Goal: Task Accomplishment & Management: Use online tool/utility

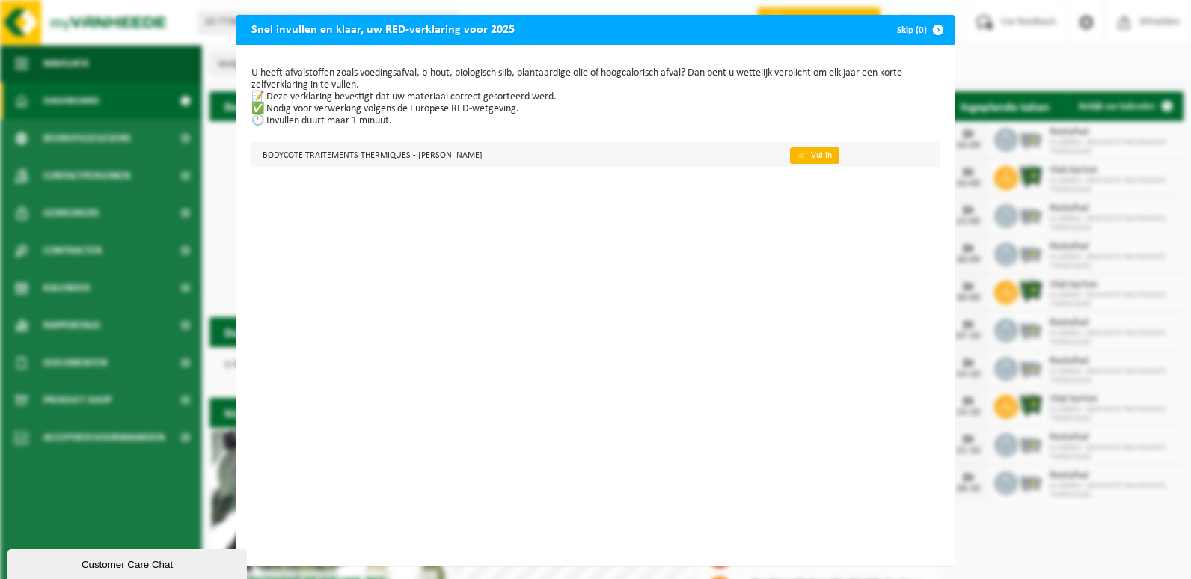
click at [806, 156] on link "👉 Vul in" at bounding box center [814, 155] width 49 height 16
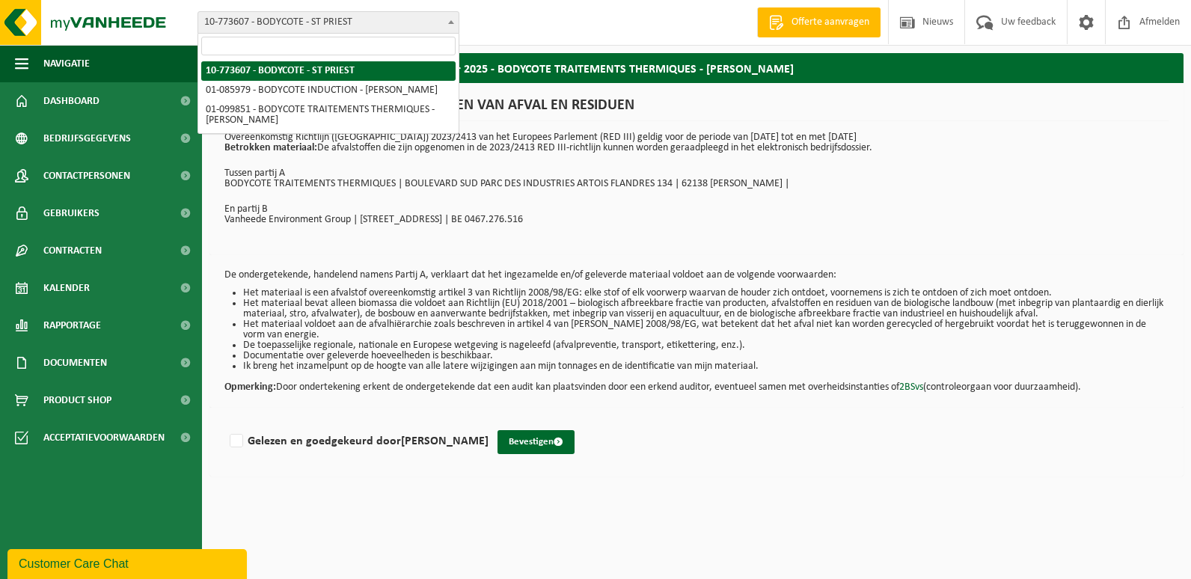
click at [451, 23] on b at bounding box center [451, 22] width 6 height 4
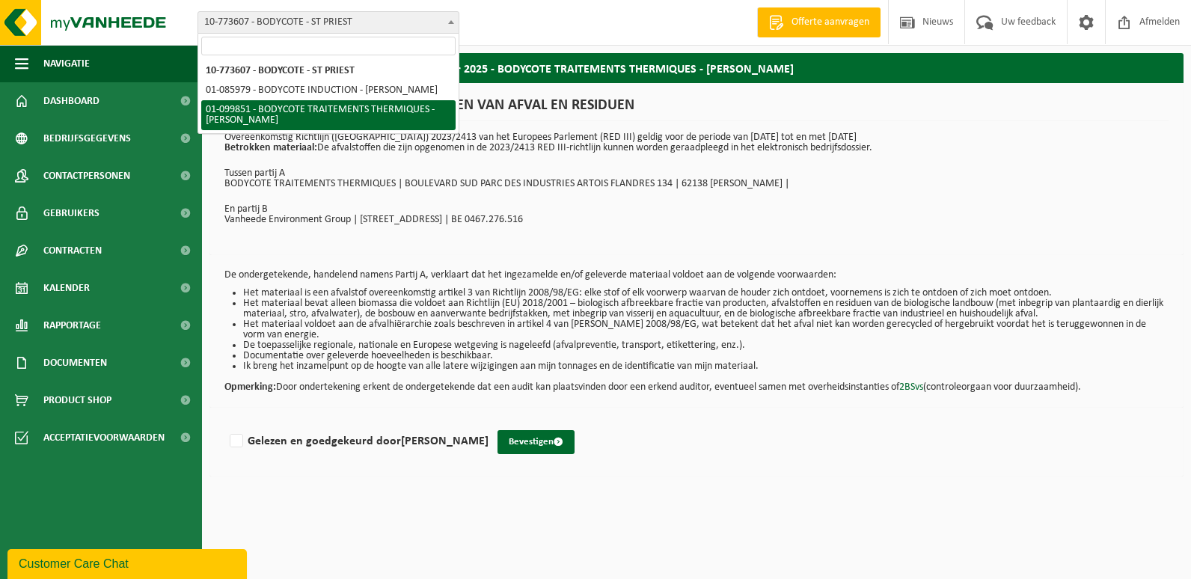
select select "18299"
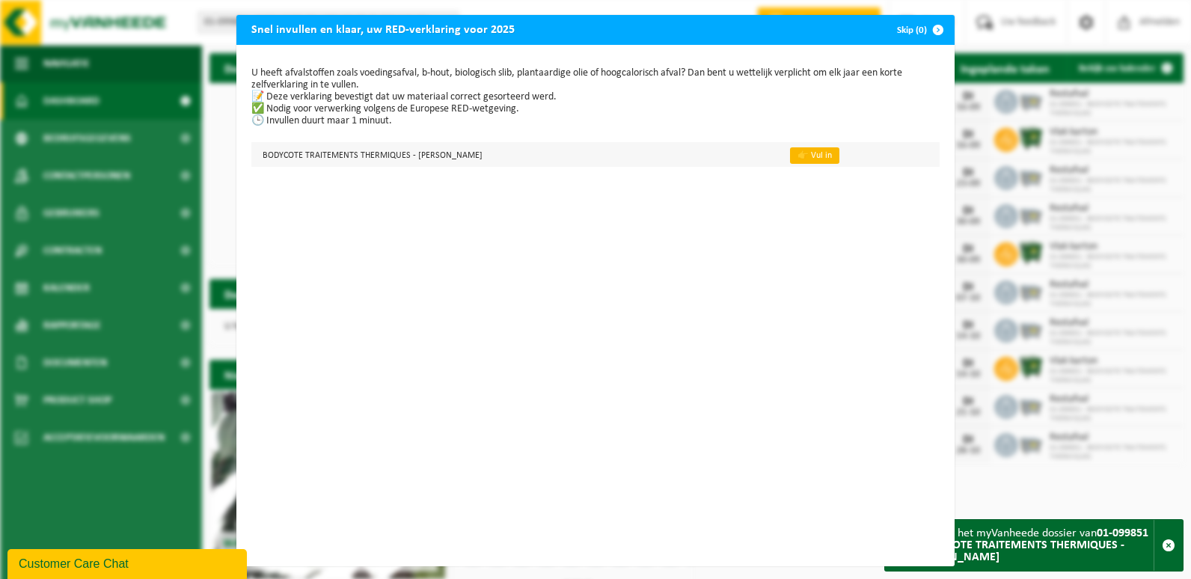
click at [801, 157] on link "👉 Vul in" at bounding box center [814, 155] width 49 height 16
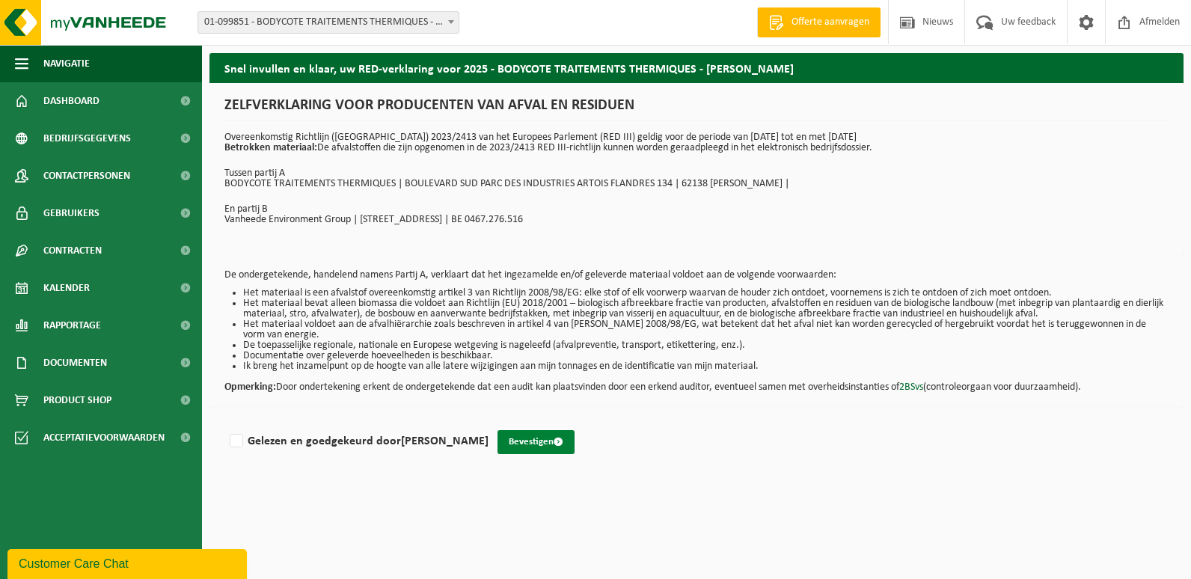
click at [555, 443] on span "submit" at bounding box center [558, 442] width 10 height 10
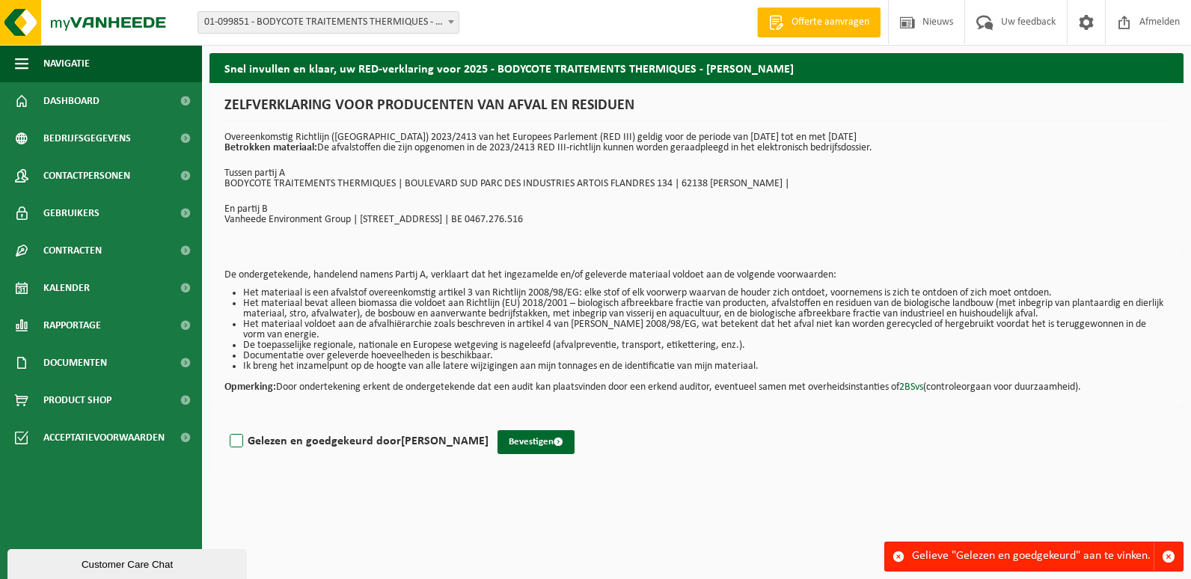
click at [240, 437] on label "Gelezen en goedgekeurd door [PERSON_NAME]" at bounding box center [358, 441] width 262 height 22
click at [488, 423] on input "Gelezen en goedgekeurd door [PERSON_NAME]" at bounding box center [488, 422] width 1 height 1
checkbox input "true"
click at [530, 445] on button "Bevestigen" at bounding box center [535, 442] width 77 height 24
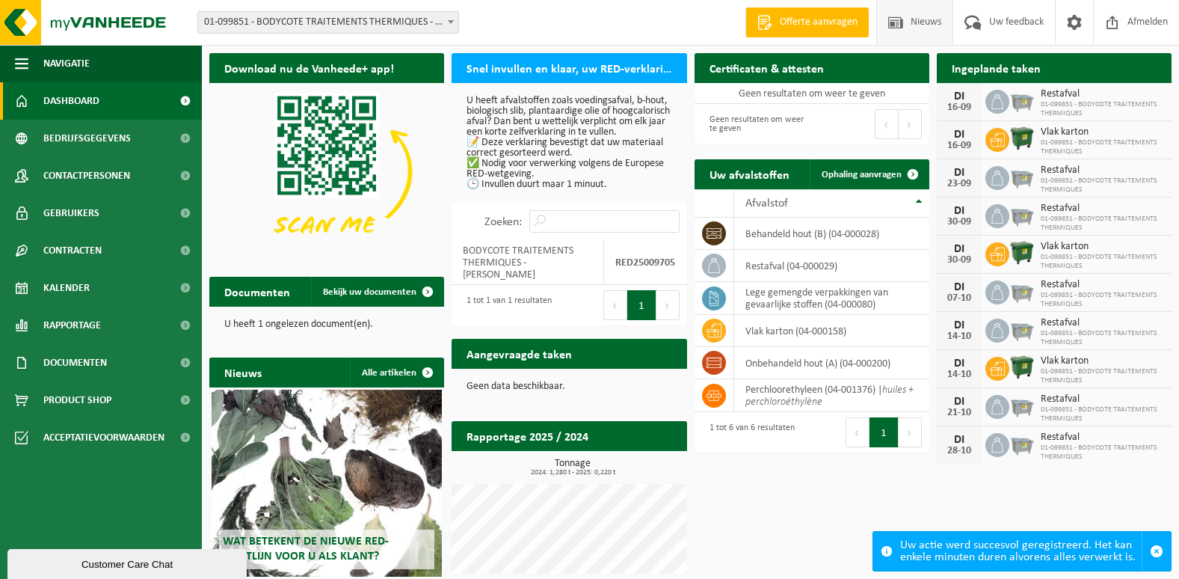
click at [934, 23] on span "Nieuws" at bounding box center [926, 22] width 38 height 44
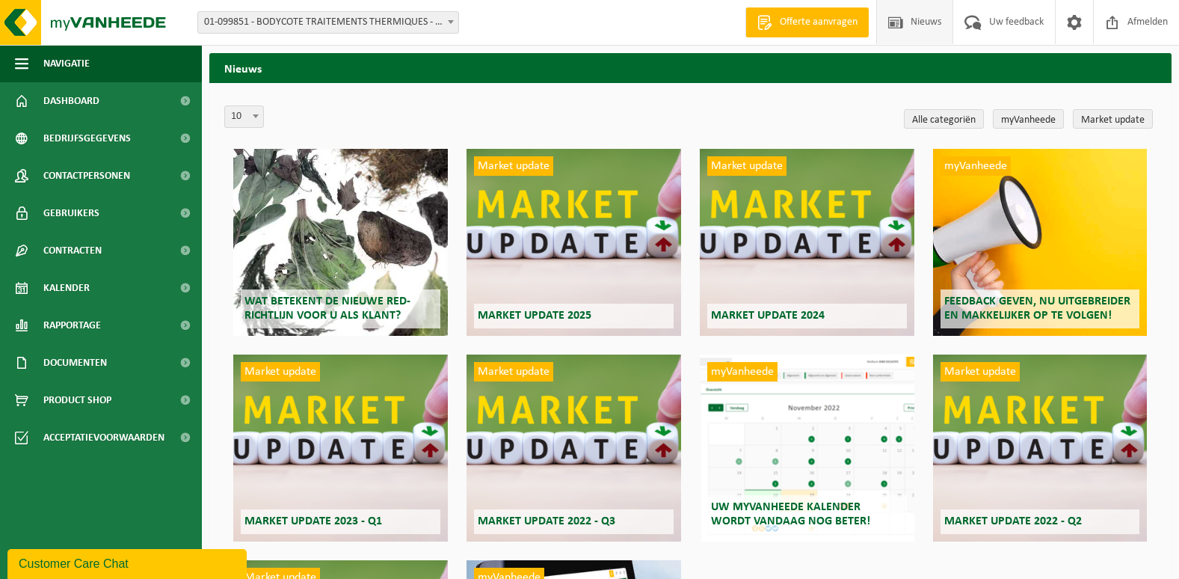
click at [814, 23] on span "Offerte aanvragen" at bounding box center [818, 22] width 85 height 15
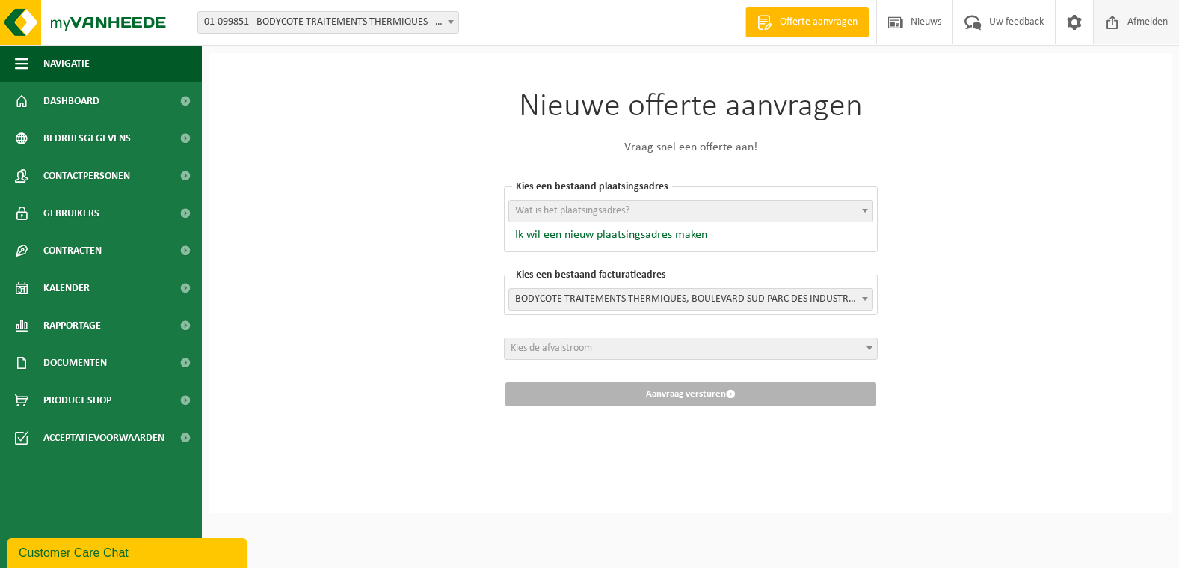
click at [1129, 23] on span "Afmelden" at bounding box center [1148, 22] width 48 height 44
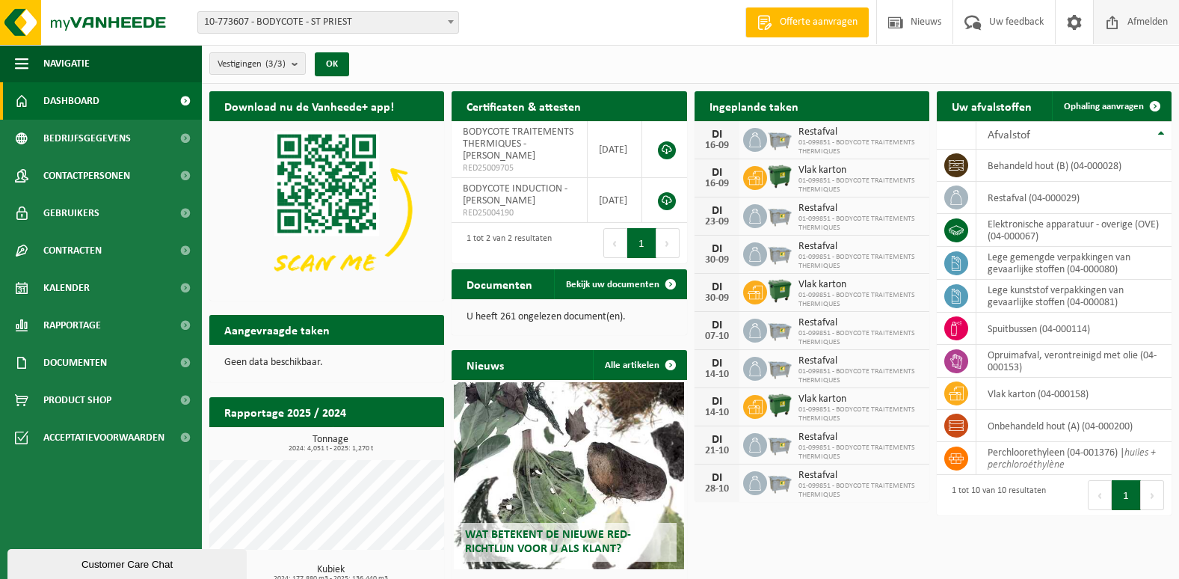
click at [1157, 25] on span "Afmelden" at bounding box center [1148, 22] width 48 height 44
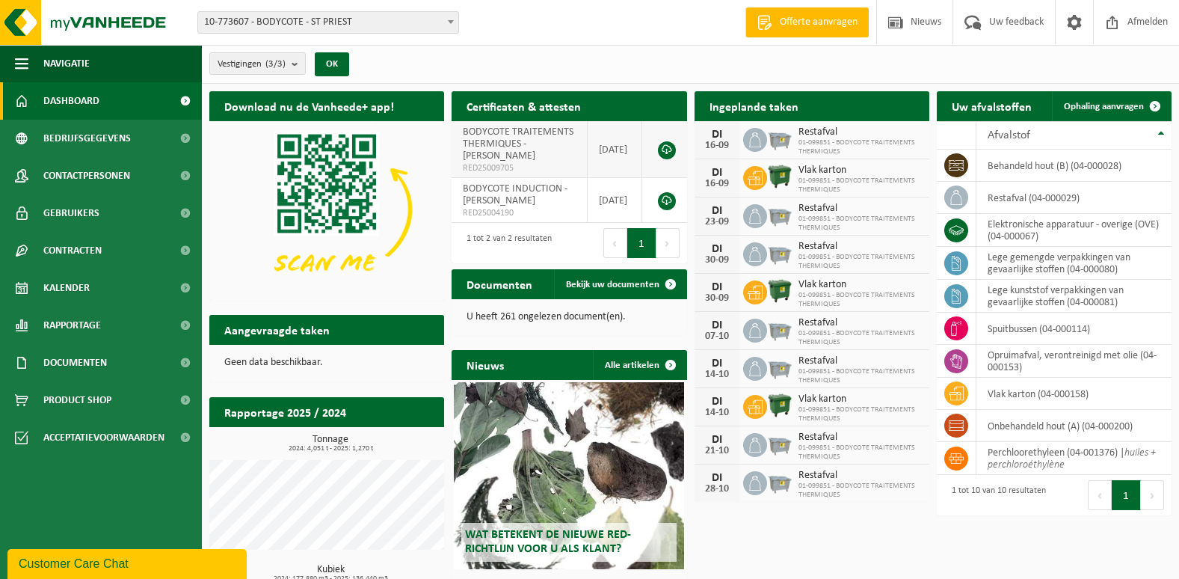
click at [669, 150] on link at bounding box center [667, 150] width 18 height 18
click at [795, 60] on div "Vestigingen (3/3) Alles selecteren Alles deselecteren Actieve selecteren BODYCO…" at bounding box center [690, 64] width 977 height 39
click at [850, 28] on span "Offerte aanvragen" at bounding box center [818, 22] width 85 height 15
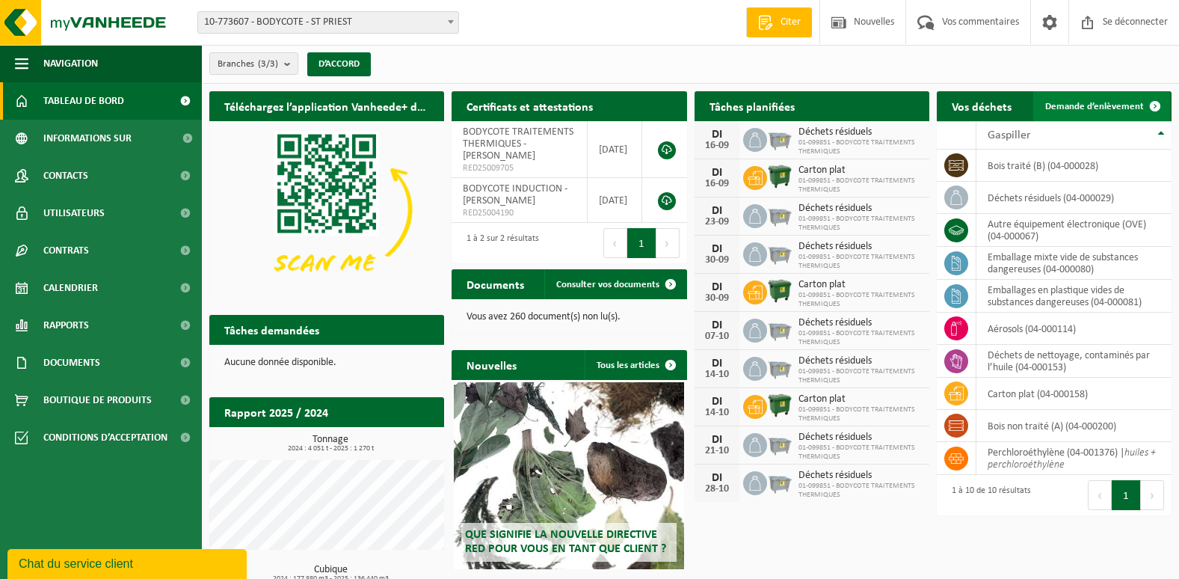
click at [1105, 110] on span "Demande d’enlèvement" at bounding box center [1095, 107] width 99 height 10
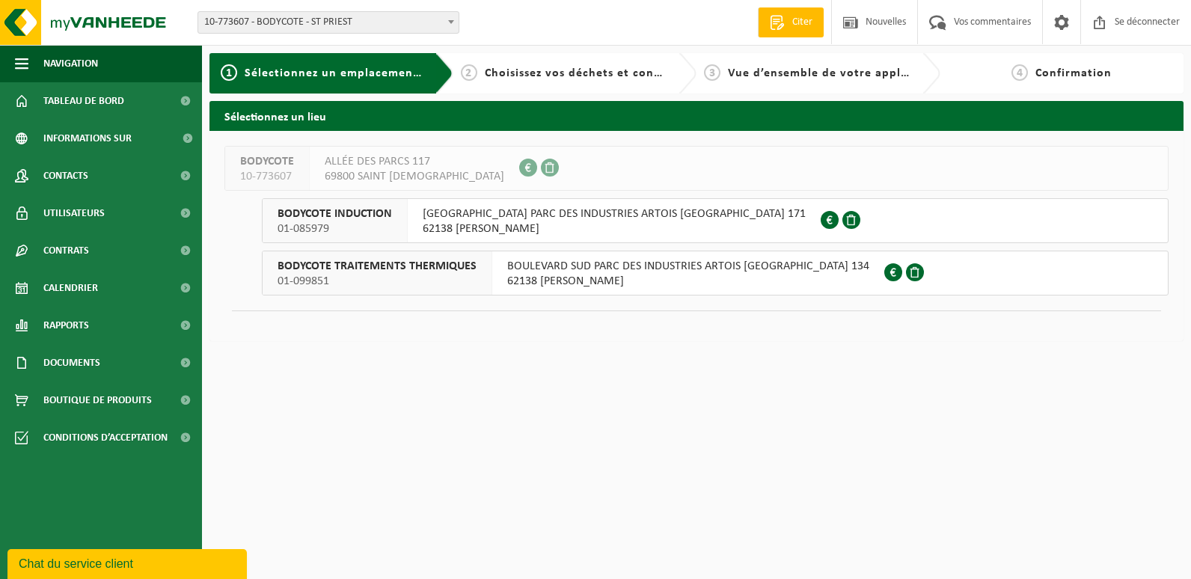
click at [417, 272] on span "BODYCOTE TRAITEMENTS THERMIQUES" at bounding box center [376, 266] width 199 height 15
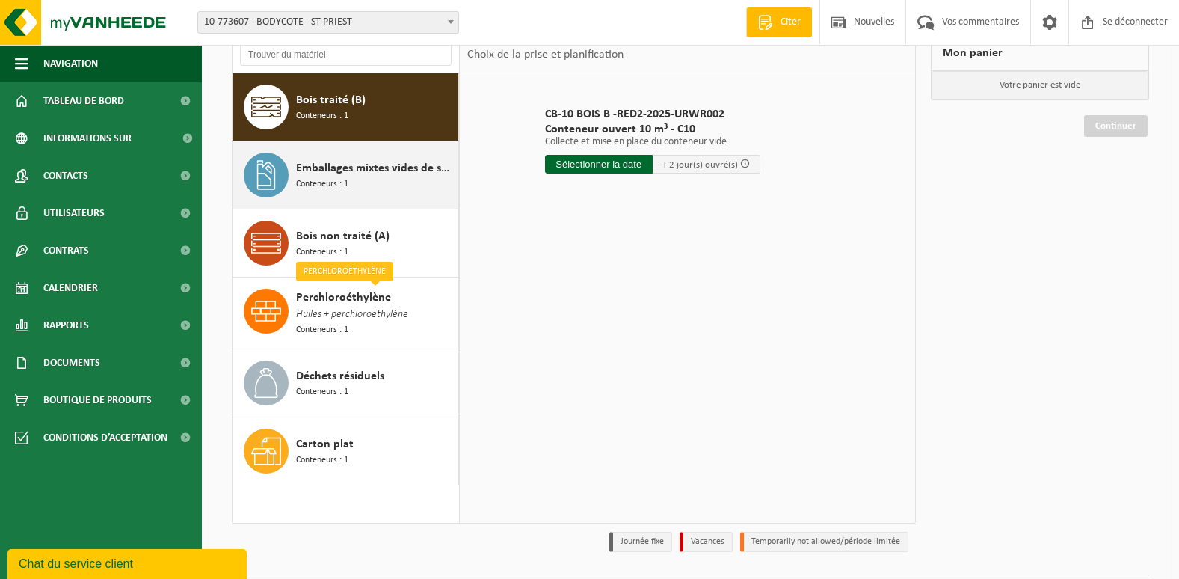
scroll to position [150, 0]
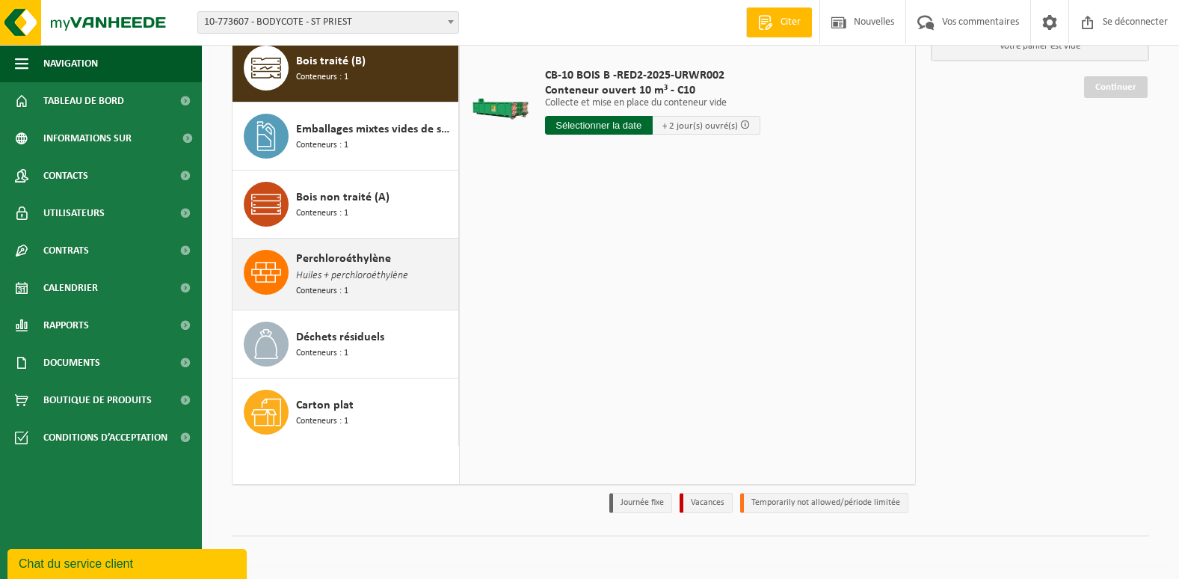
click at [365, 272] on span "Huiles + perchloroéthylène" at bounding box center [352, 276] width 112 height 16
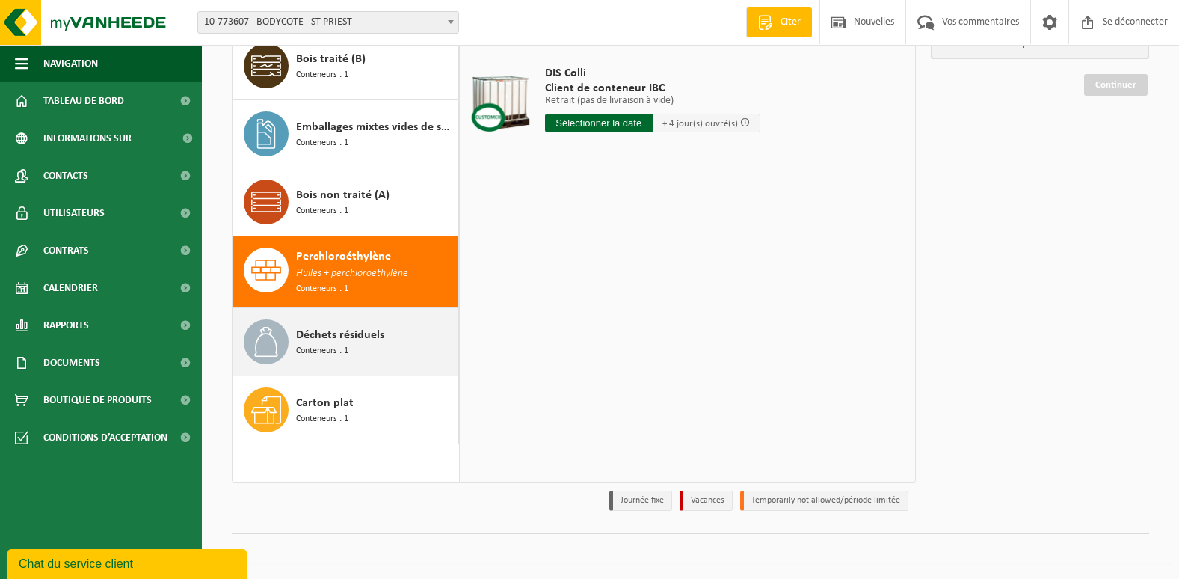
scroll to position [77, 0]
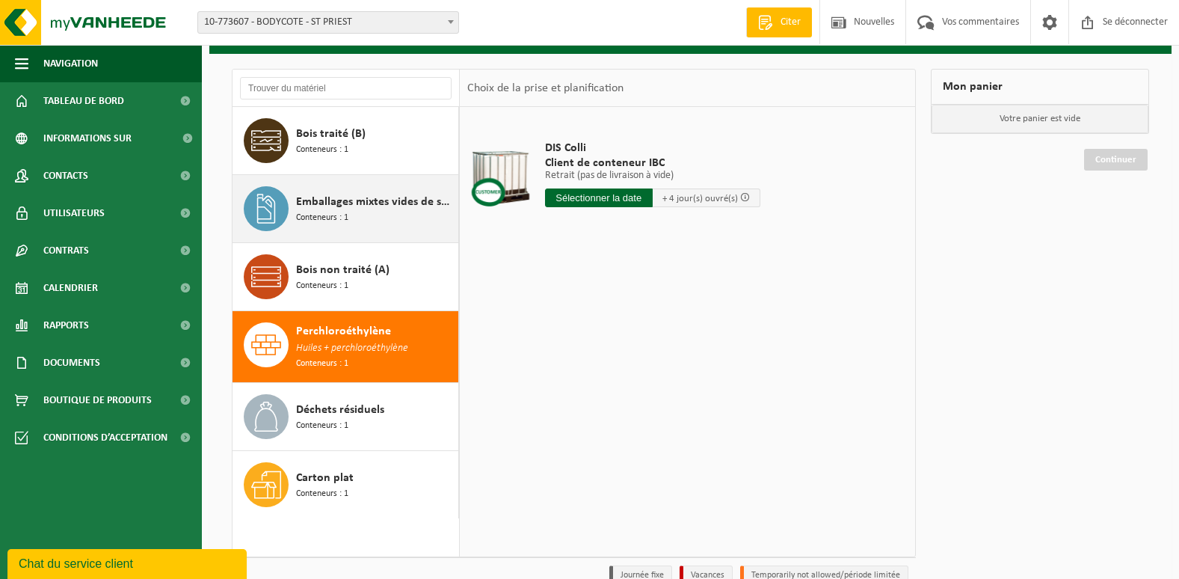
click at [411, 213] on div "Emballages mixtes vides de substances dangereuses Conteneurs : 1" at bounding box center [375, 208] width 159 height 45
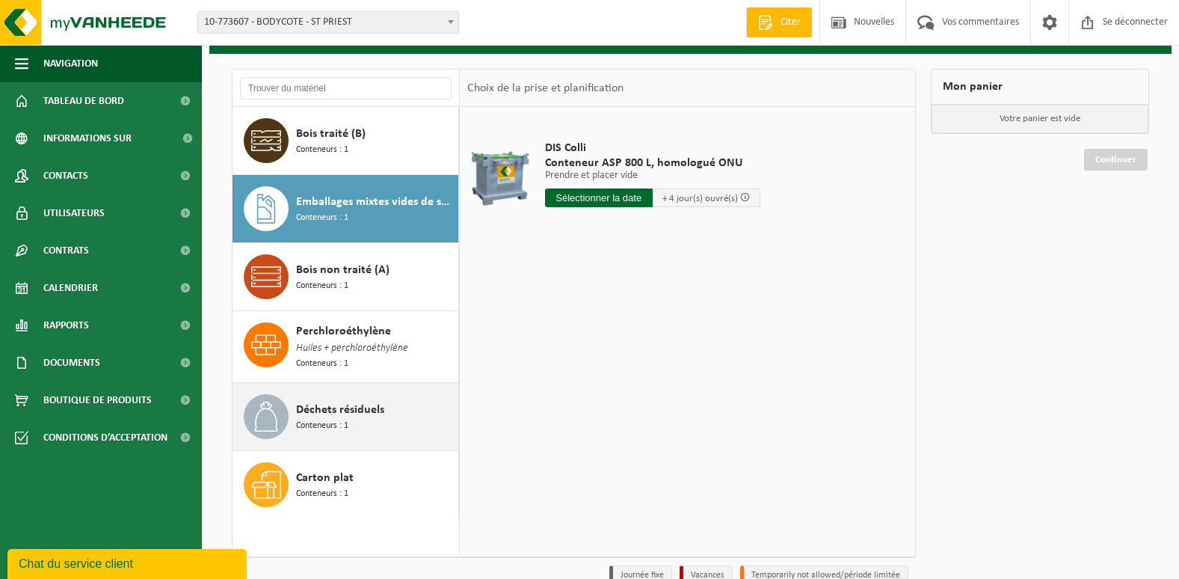
click at [398, 401] on div "Déchets résiduels Conteneurs : 1" at bounding box center [375, 416] width 159 height 45
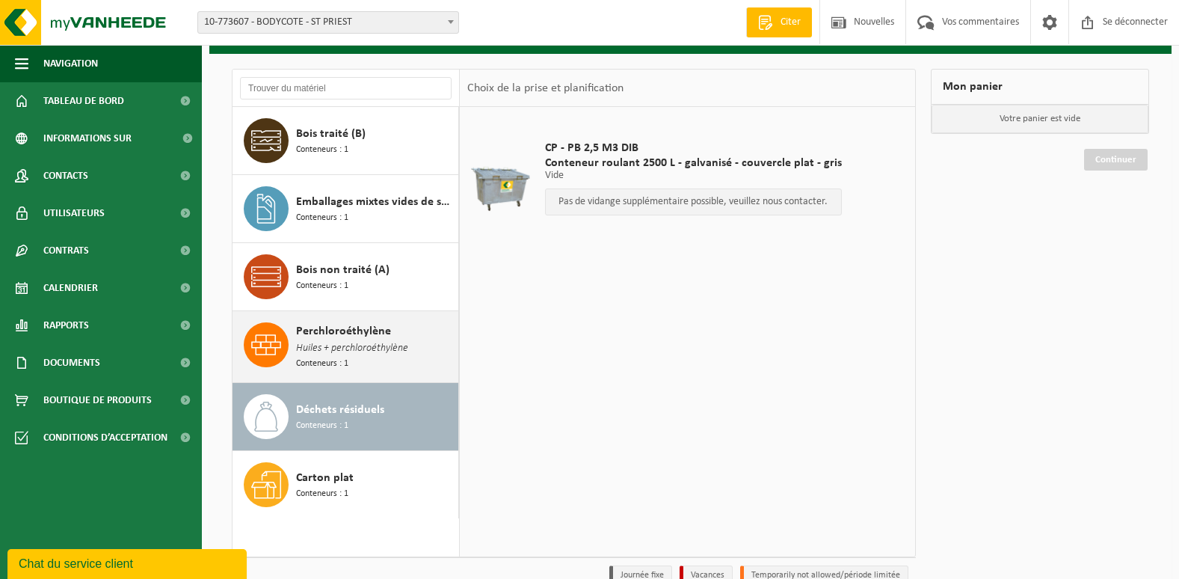
click at [400, 357] on div "Perchloroéthylène Huiles + perchloroéthylène Conteneurs : 1" at bounding box center [375, 346] width 159 height 49
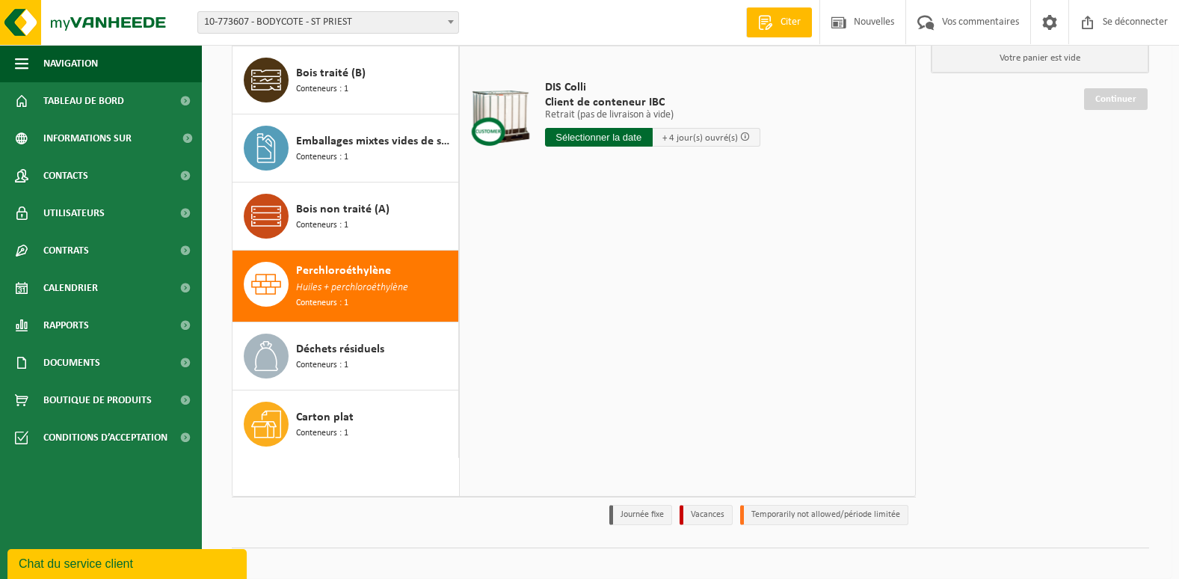
scroll to position [150, 0]
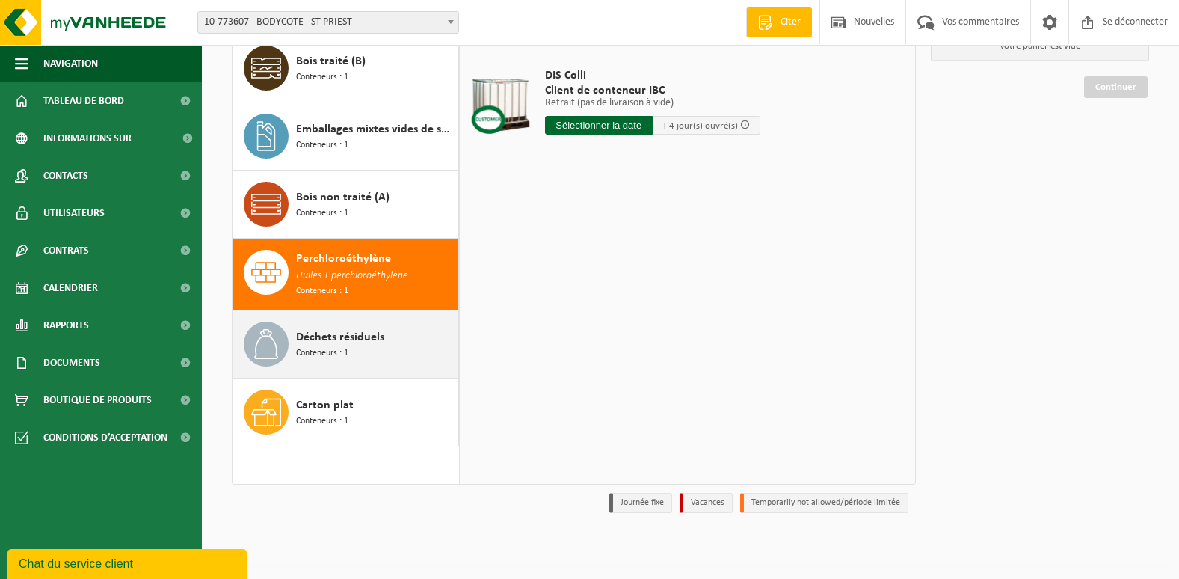
click at [381, 349] on div "Déchets résiduels Conteneurs : 1" at bounding box center [375, 344] width 159 height 45
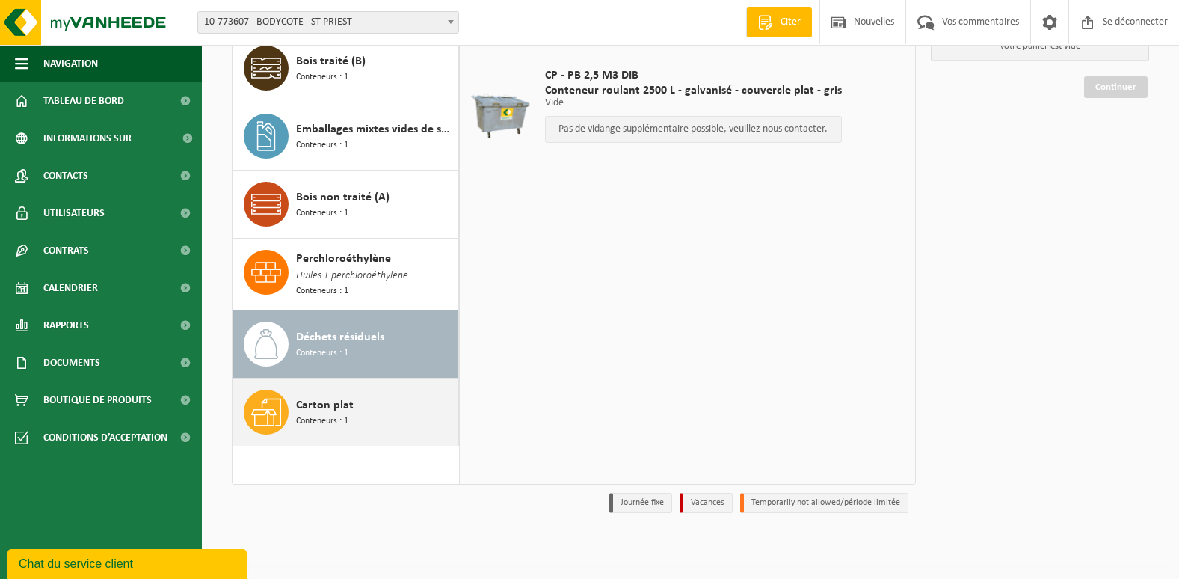
click at [361, 404] on div "Carton plat Conteneurs : 1" at bounding box center [375, 412] width 159 height 45
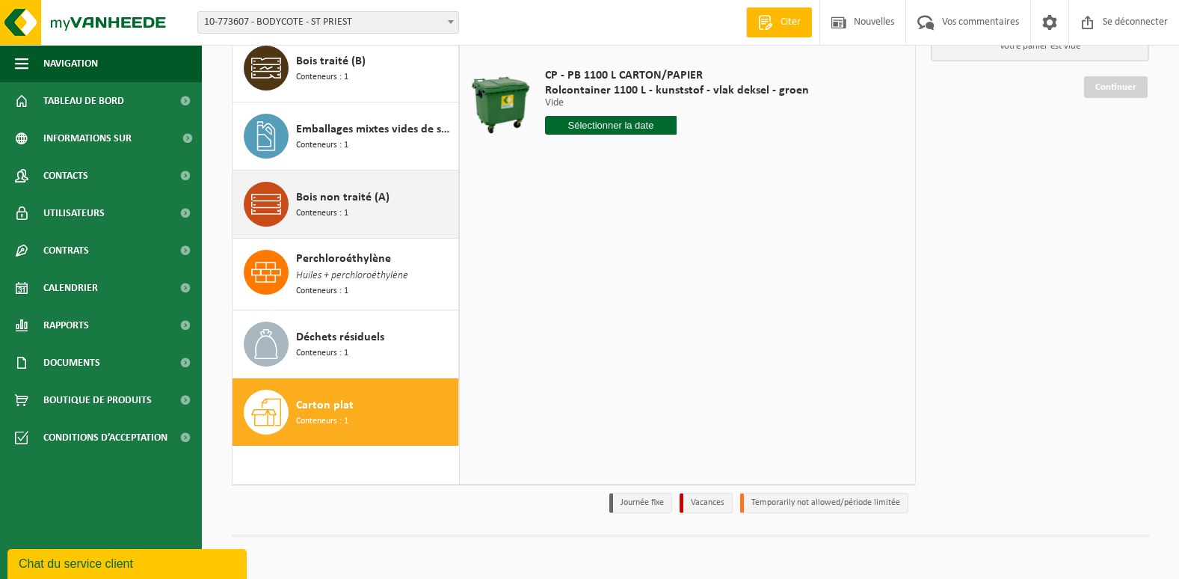
click at [370, 227] on div "Bois non traité (A) Conteneurs : 1" at bounding box center [346, 204] width 227 height 67
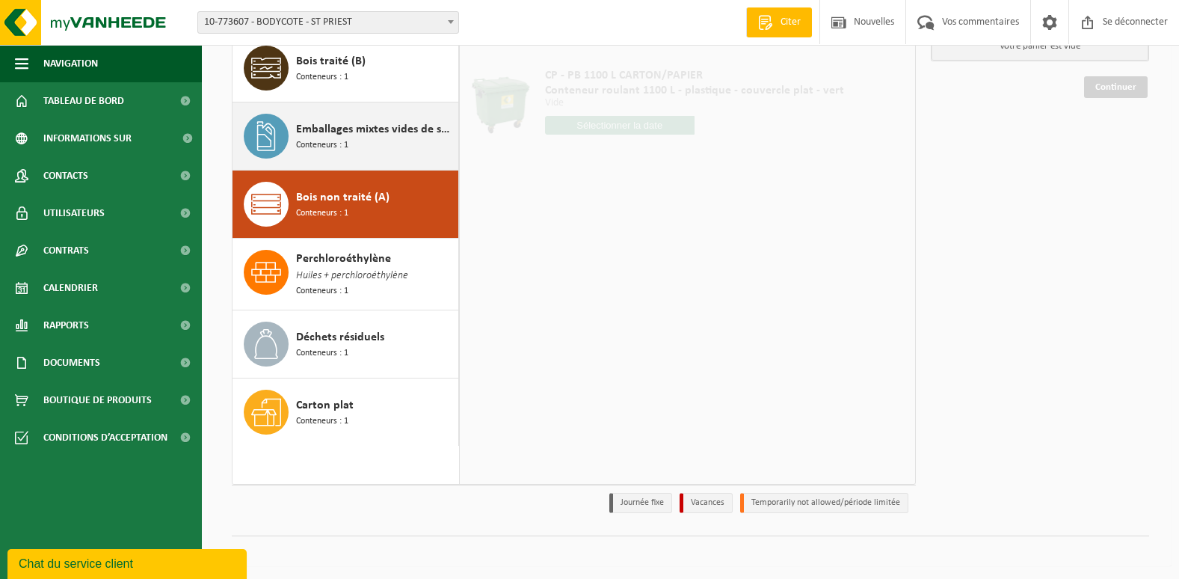
click at [379, 152] on div "Emballages mixtes vides de substances dangereuses Conteneurs : 1" at bounding box center [375, 136] width 159 height 45
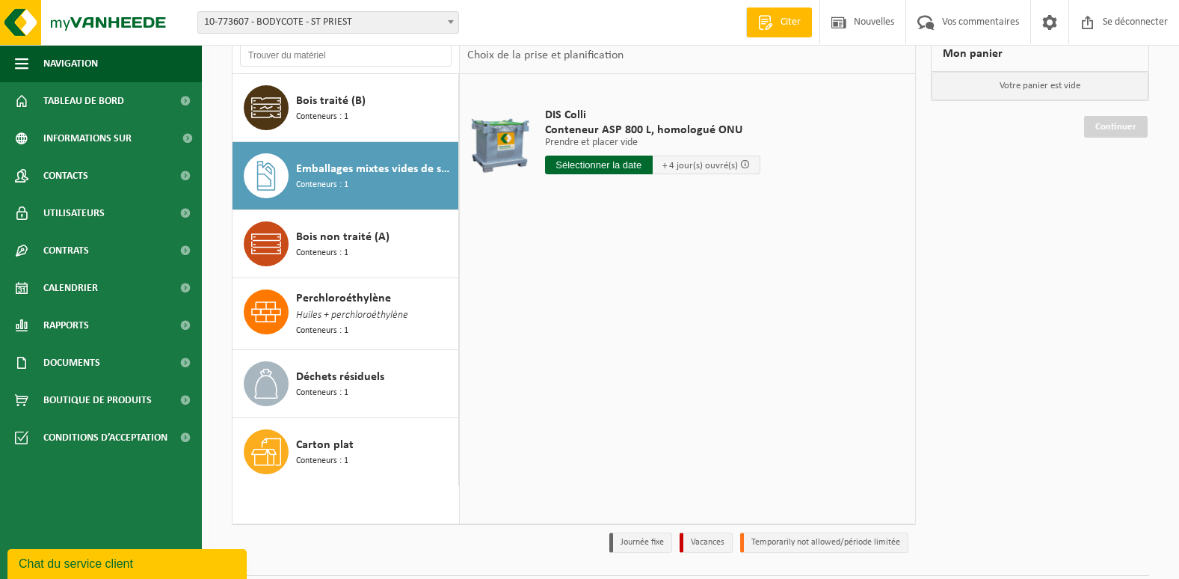
scroll to position [75, 0]
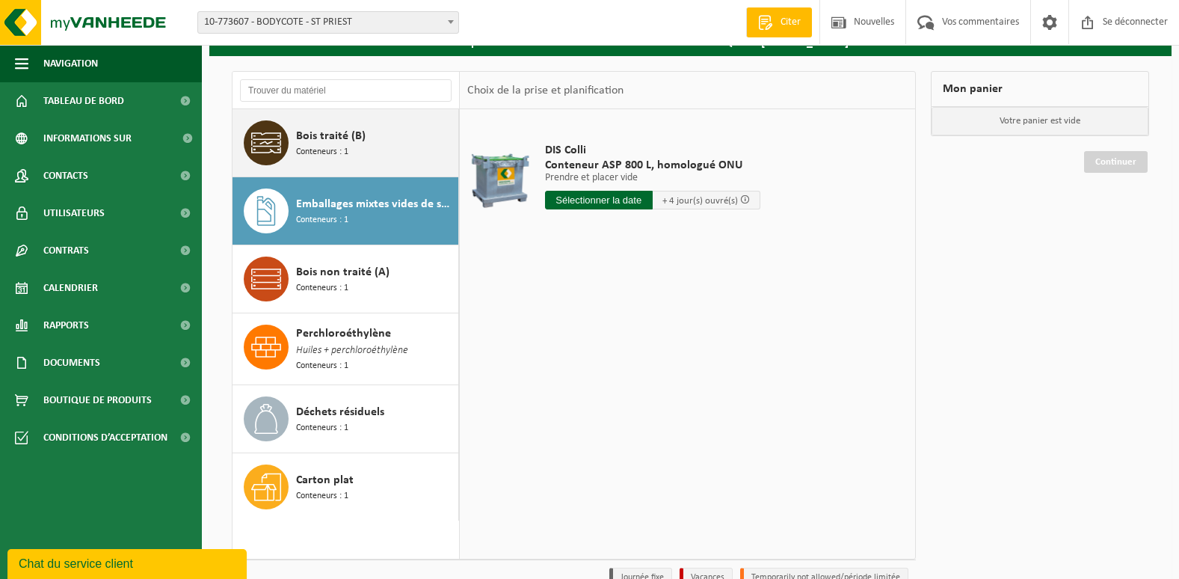
click at [397, 150] on div "Bois traité (B) Conteneurs : 1" at bounding box center [375, 142] width 159 height 45
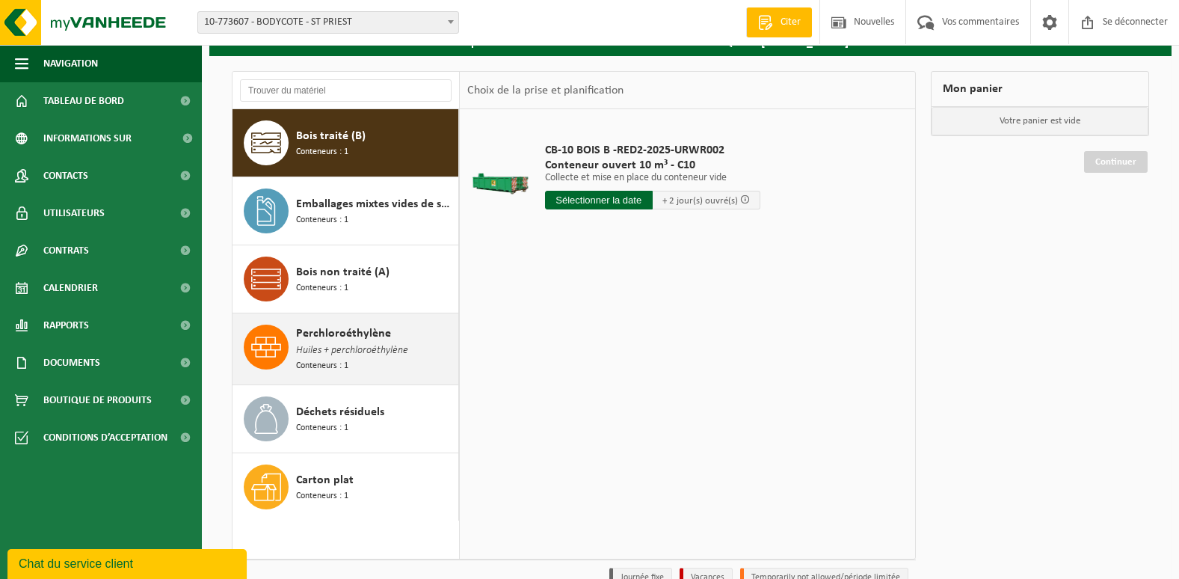
click at [393, 338] on div "Perchloroéthylène Huiles + perchloroéthylène Conteneurs : 1" at bounding box center [375, 349] width 159 height 49
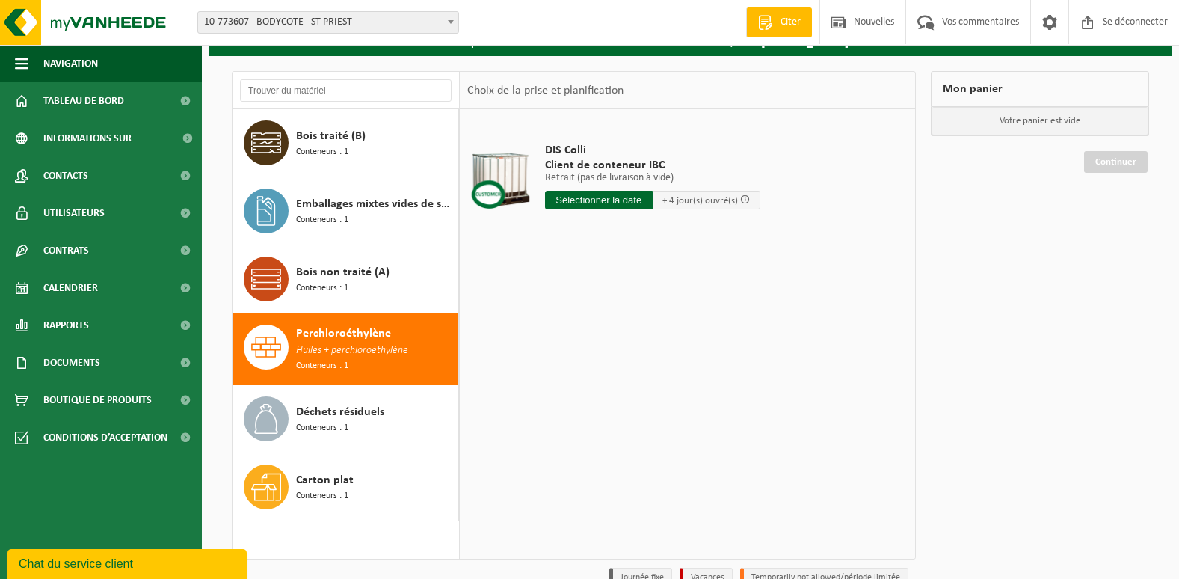
click at [609, 203] on input "text" at bounding box center [599, 200] width 108 height 19
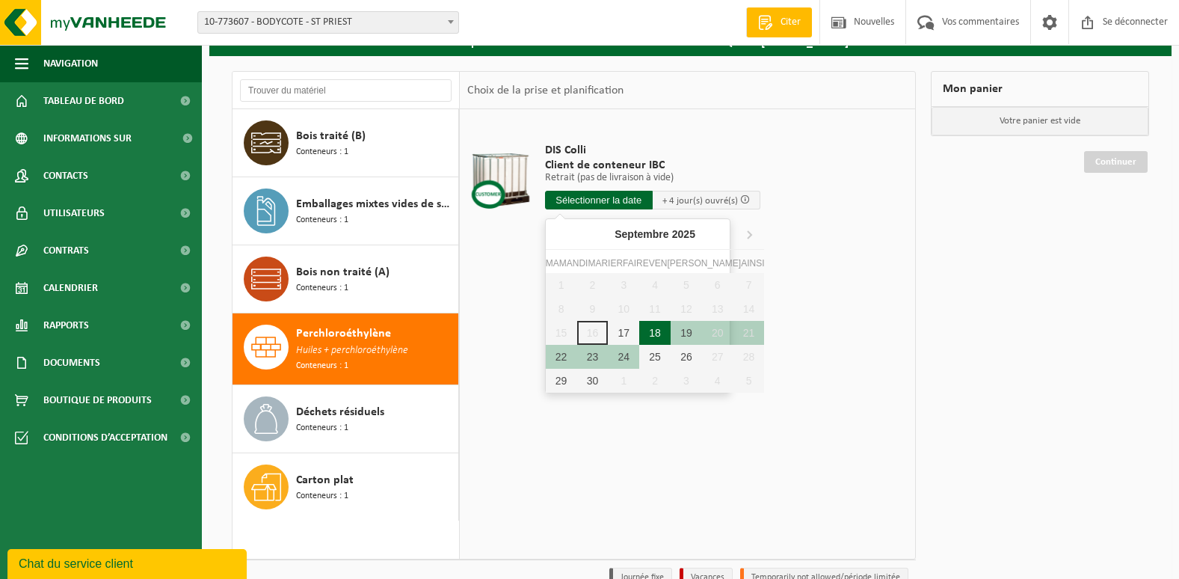
click at [639, 334] on div "18" at bounding box center [654, 333] width 31 height 24
type input "Van [DATE]"
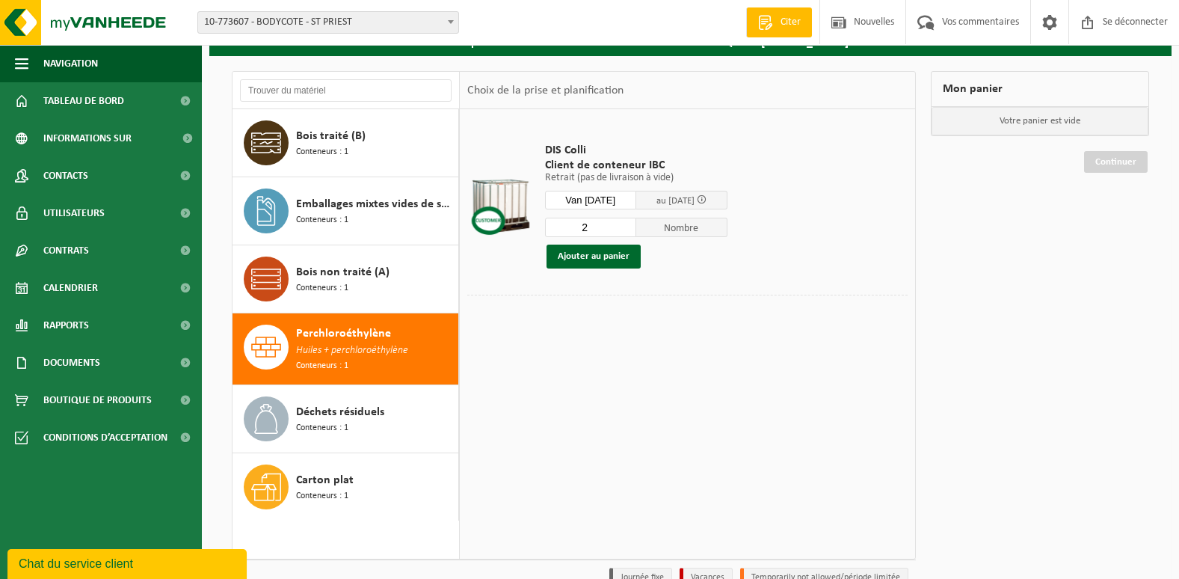
type input "2"
click at [633, 226] on input "2" at bounding box center [590, 227] width 91 height 19
click at [623, 263] on button "Ajouter au panier" at bounding box center [594, 257] width 94 height 24
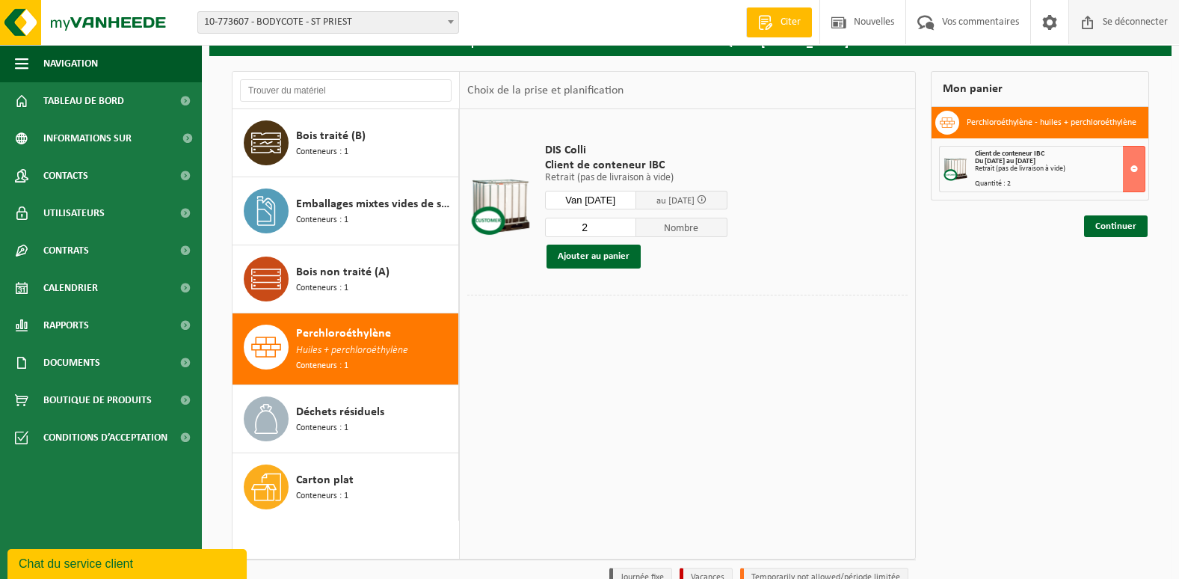
click at [1132, 20] on span "Se déconnecter" at bounding box center [1135, 22] width 73 height 44
